Goal: Task Accomplishment & Management: Use online tool/utility

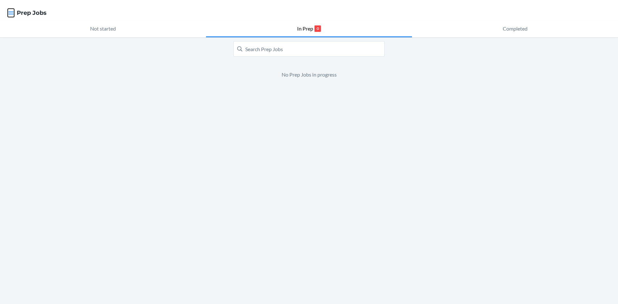
click at [8, 16] on icon "button" at bounding box center [11, 13] width 6 height 6
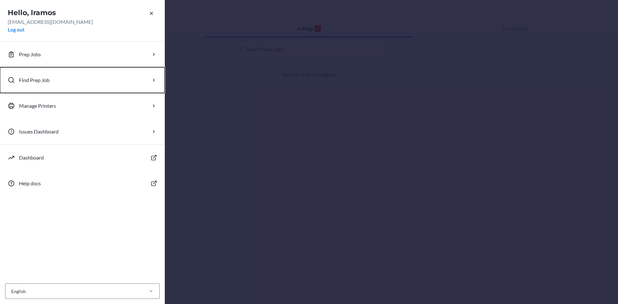
click at [75, 81] on button "Find Prep Job" at bounding box center [82, 80] width 165 height 26
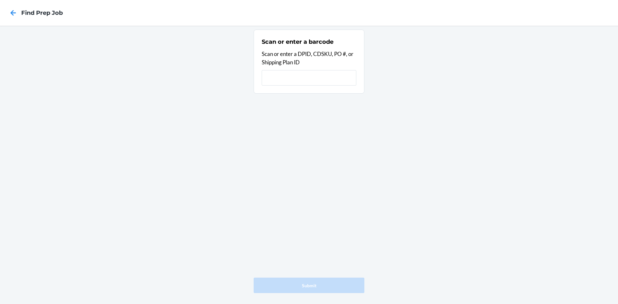
click at [303, 77] on input "text" at bounding box center [309, 77] width 95 height 15
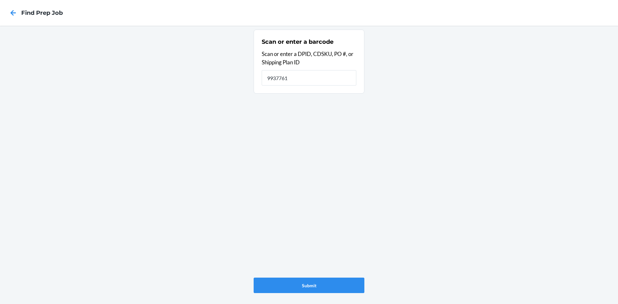
type input "9937761"
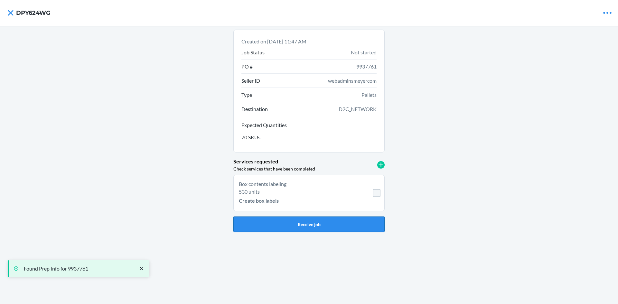
click at [304, 227] on button "Receive job" at bounding box center [308, 223] width 151 height 15
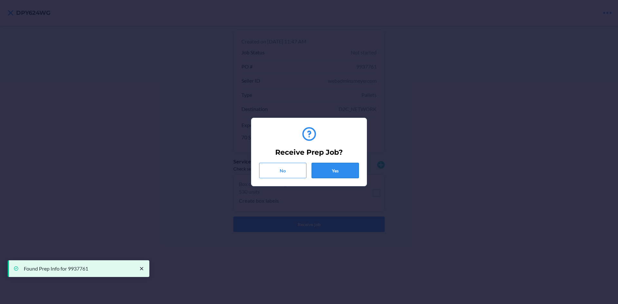
click at [345, 167] on button "Yes" at bounding box center [334, 170] width 47 height 15
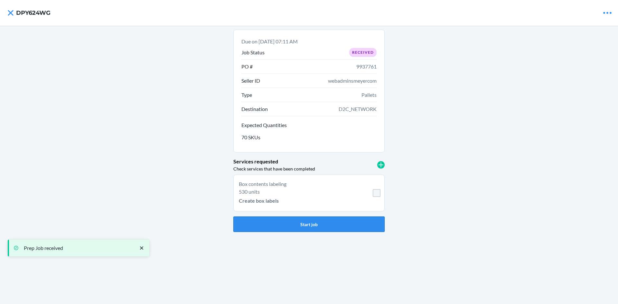
click at [326, 227] on button "Start job" at bounding box center [308, 223] width 151 height 15
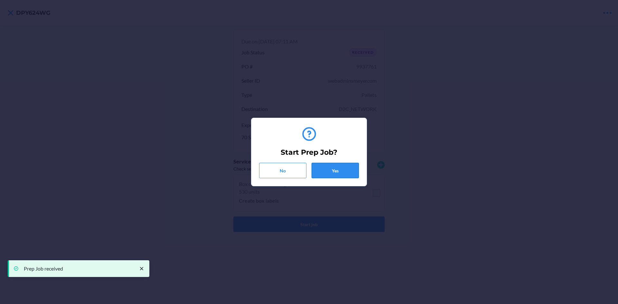
click at [332, 167] on button "Yes" at bounding box center [334, 170] width 47 height 15
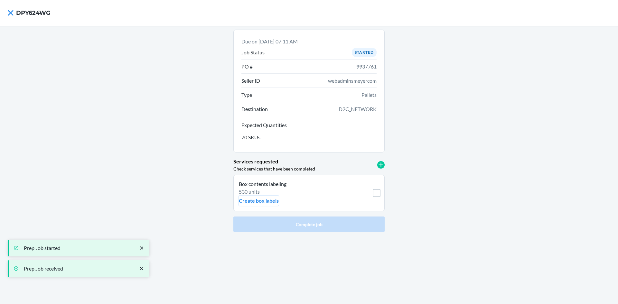
click at [248, 199] on p "Create box labels" at bounding box center [259, 201] width 40 height 8
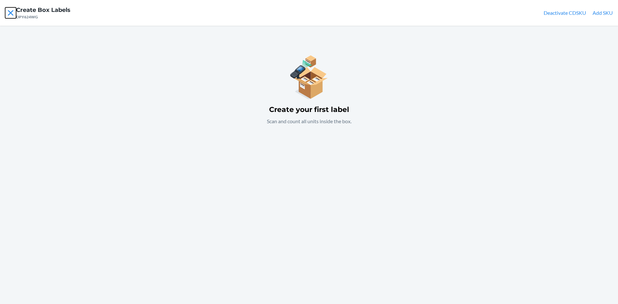
click at [12, 13] on icon at bounding box center [10, 12] width 11 height 11
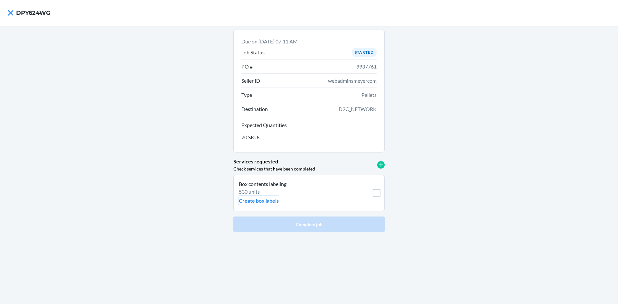
click at [265, 198] on p "Create box labels" at bounding box center [259, 201] width 40 height 8
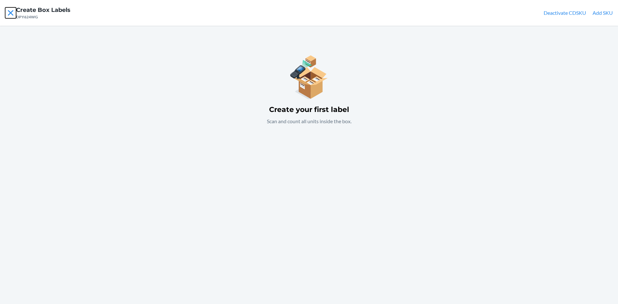
click at [9, 14] on icon at bounding box center [10, 12] width 11 height 11
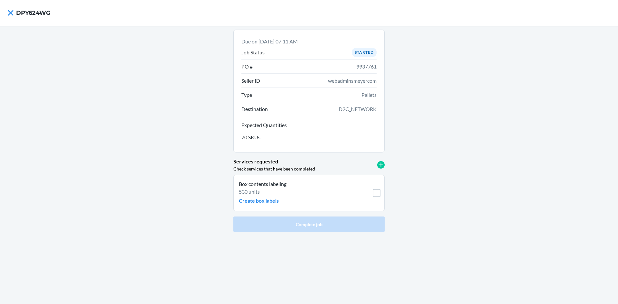
click at [341, 79] on span "webadminsmeyercom" at bounding box center [352, 81] width 49 height 8
copy span "webadminsmeyercom"
click at [10, 13] on icon at bounding box center [10, 12] width 11 height 11
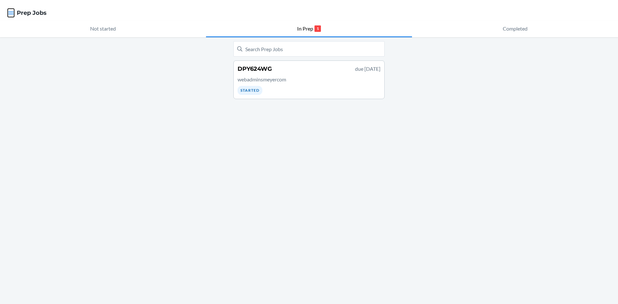
click at [8, 13] on icon "button" at bounding box center [11, 13] width 6 height 6
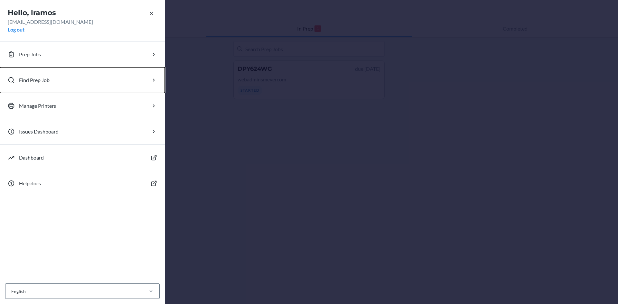
click at [107, 81] on button "Find Prep Job" at bounding box center [82, 80] width 165 height 26
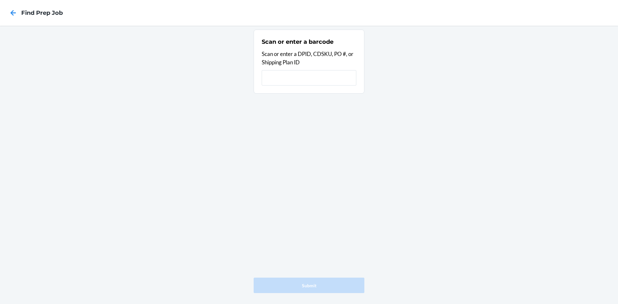
click at [304, 78] on input "text" at bounding box center [309, 77] width 95 height 15
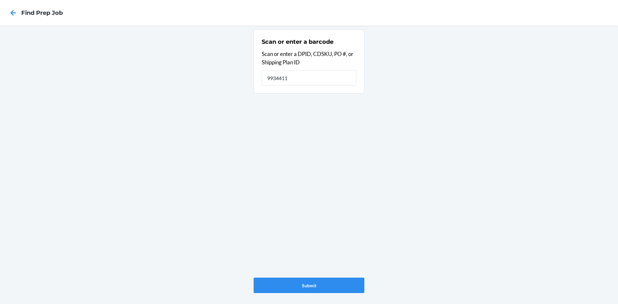
type input "9934411"
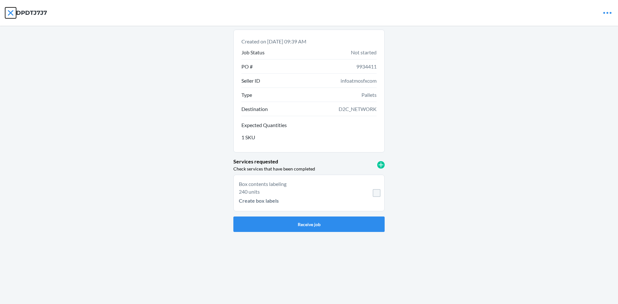
click at [12, 12] on icon at bounding box center [10, 12] width 11 height 11
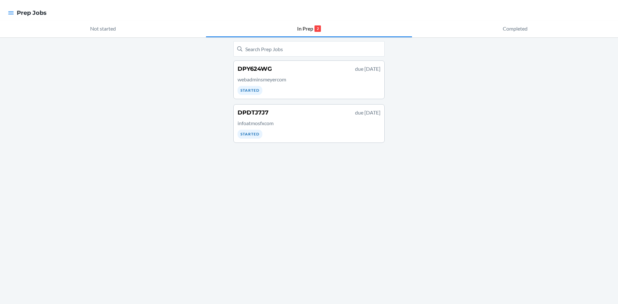
click at [300, 122] on p "infoatmosfxcom" at bounding box center [308, 123] width 143 height 8
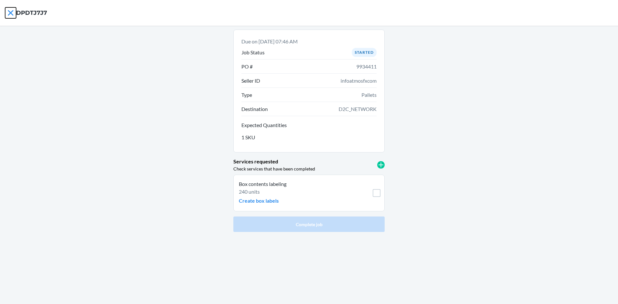
click at [12, 12] on icon at bounding box center [10, 12] width 5 height 5
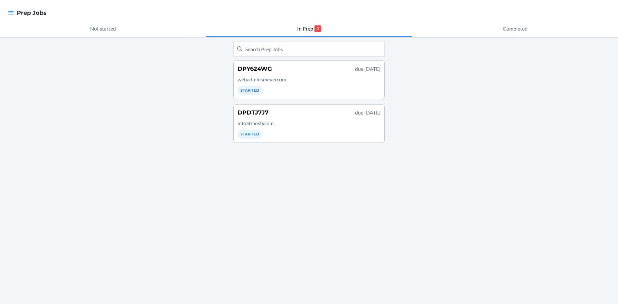
click at [322, 119] on div "DPDTJ7J7 due [DATE] infoatmosfxcom Started" at bounding box center [308, 123] width 143 height 30
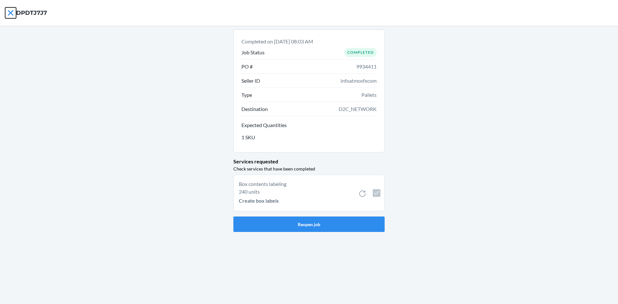
click at [9, 13] on icon at bounding box center [10, 12] width 11 height 11
